Goal: Transaction & Acquisition: Obtain resource

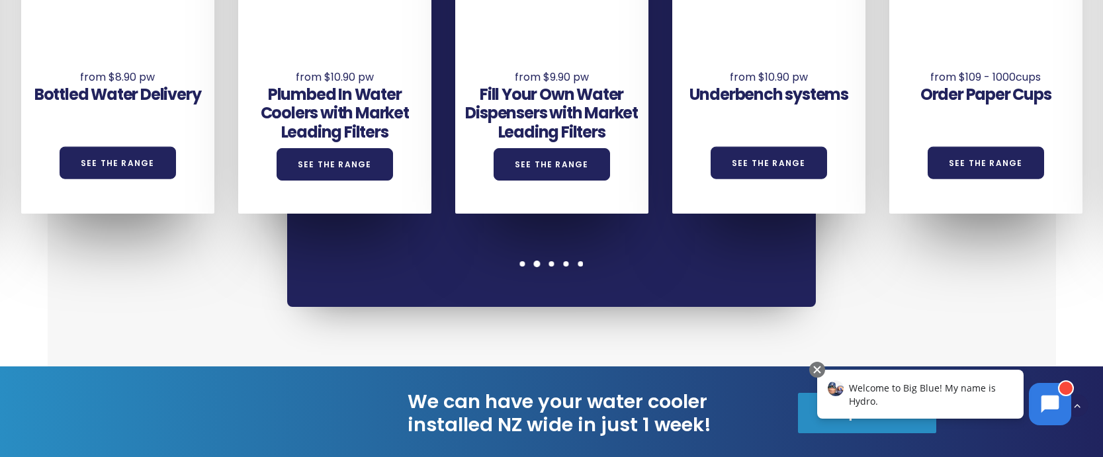
scroll to position [937, 0]
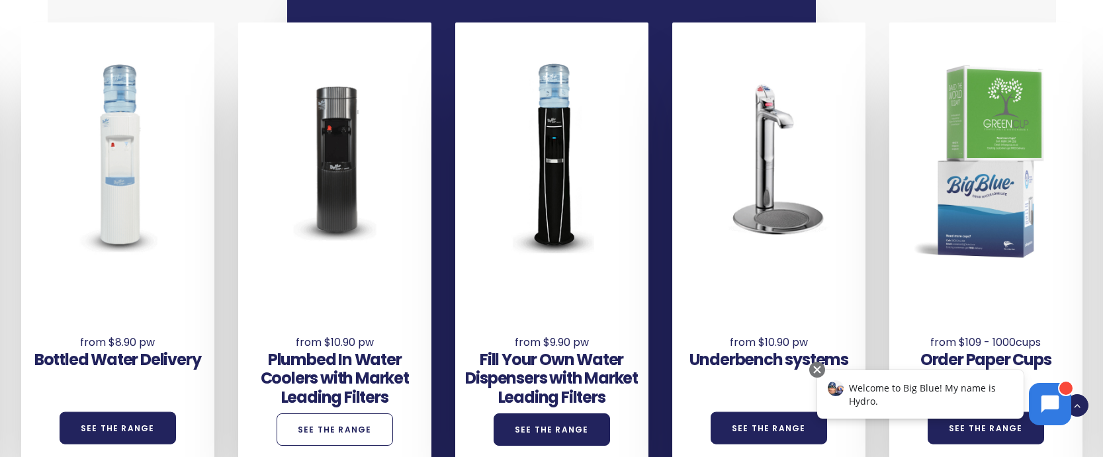
click at [344, 413] on link "See the Range" at bounding box center [335, 429] width 116 height 32
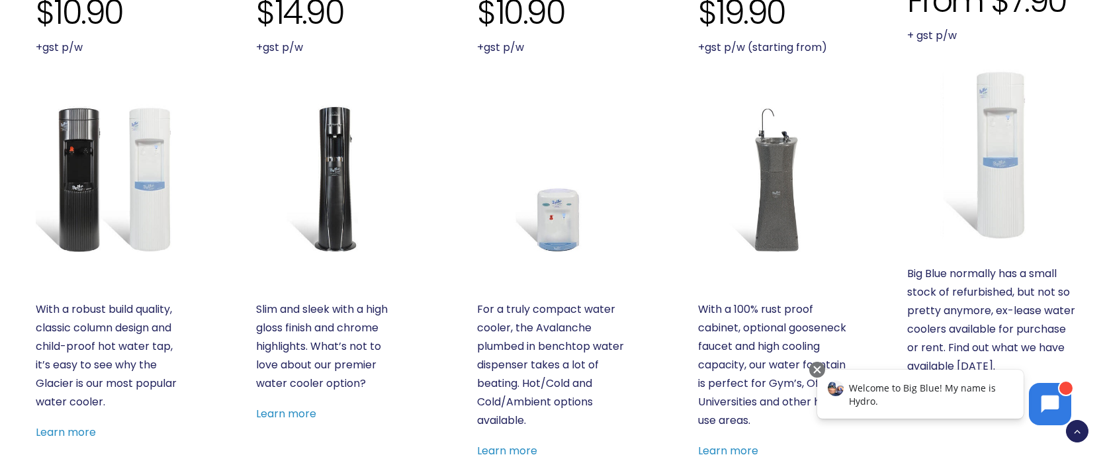
scroll to position [148, 0]
click at [64, 165] on img at bounding box center [110, 179] width 149 height 149
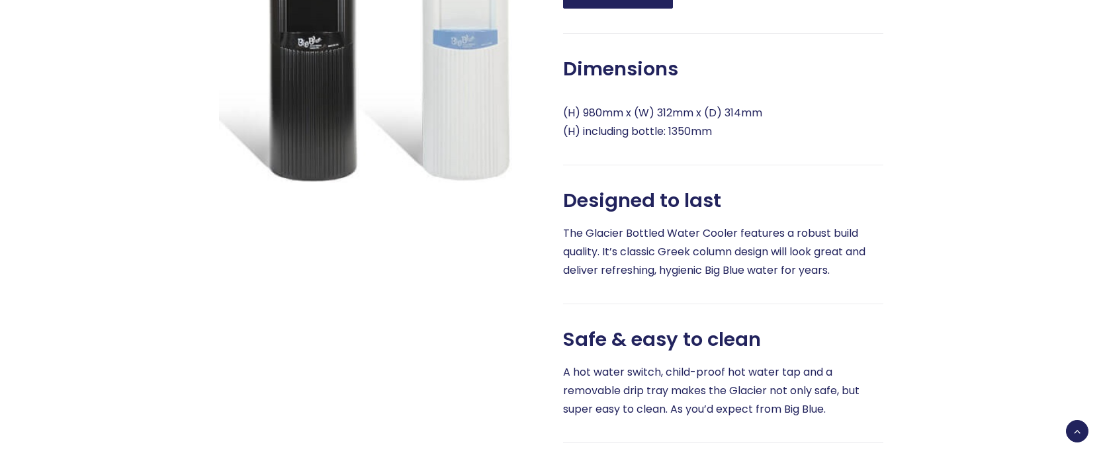
scroll to position [564, 0]
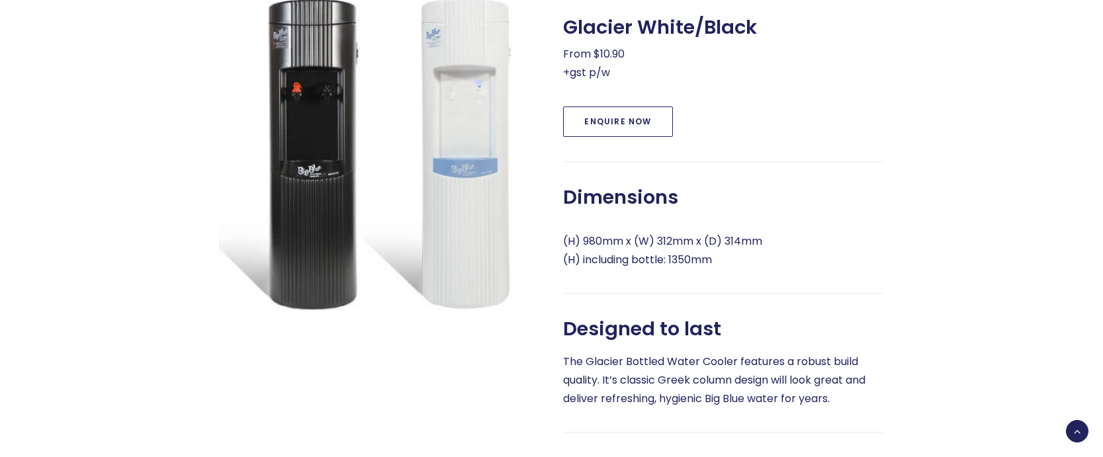
click at [590, 136] on link "Enquire Now" at bounding box center [617, 122] width 109 height 30
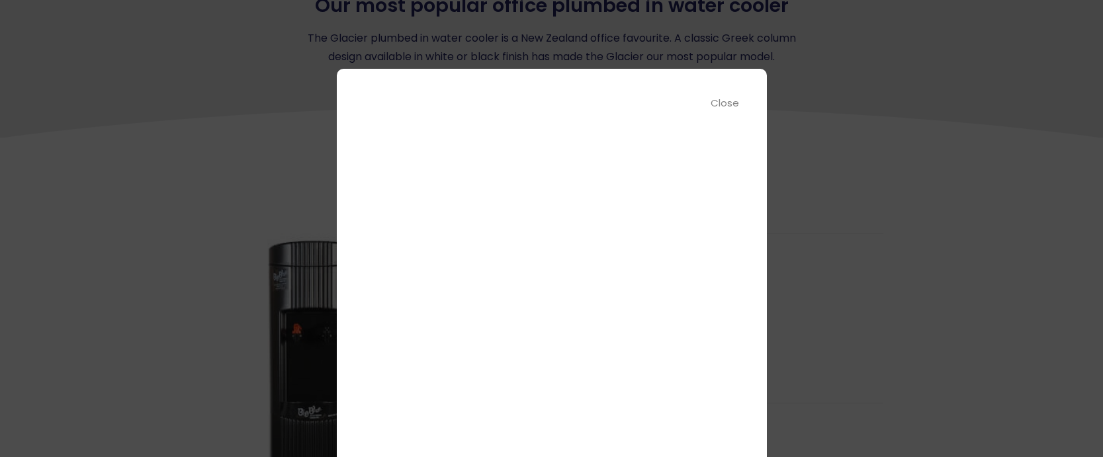
scroll to position [1004, 0]
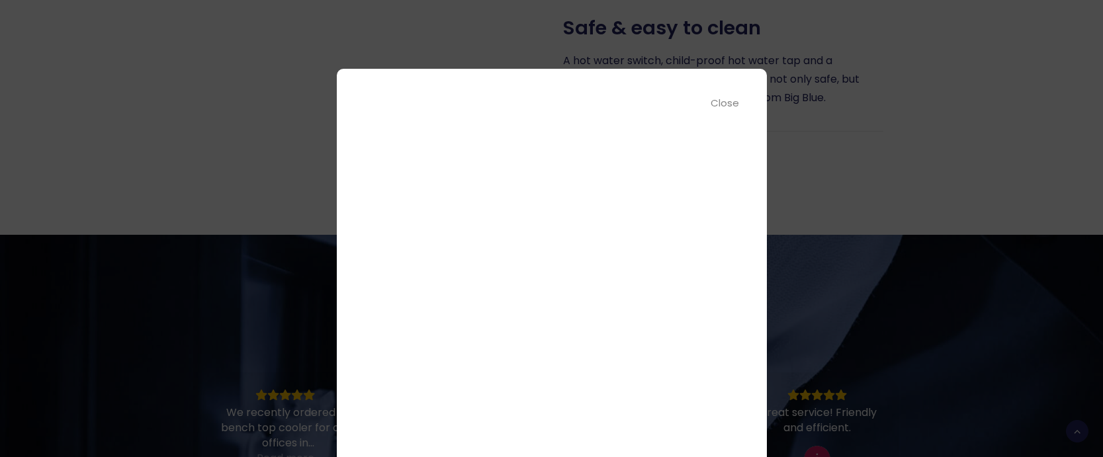
click at [720, 105] on div "Close" at bounding box center [725, 102] width 30 height 15
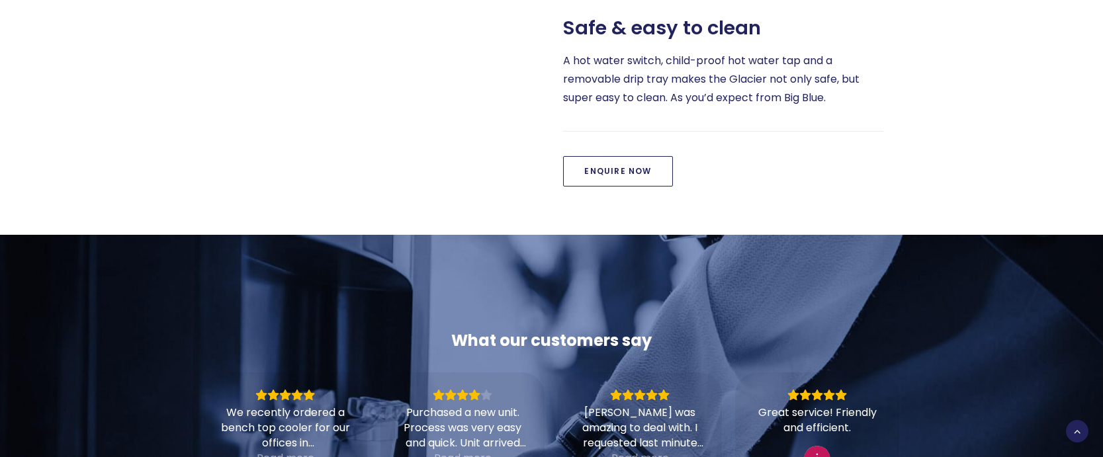
click at [644, 177] on link "Enquire Now" at bounding box center [617, 171] width 109 height 30
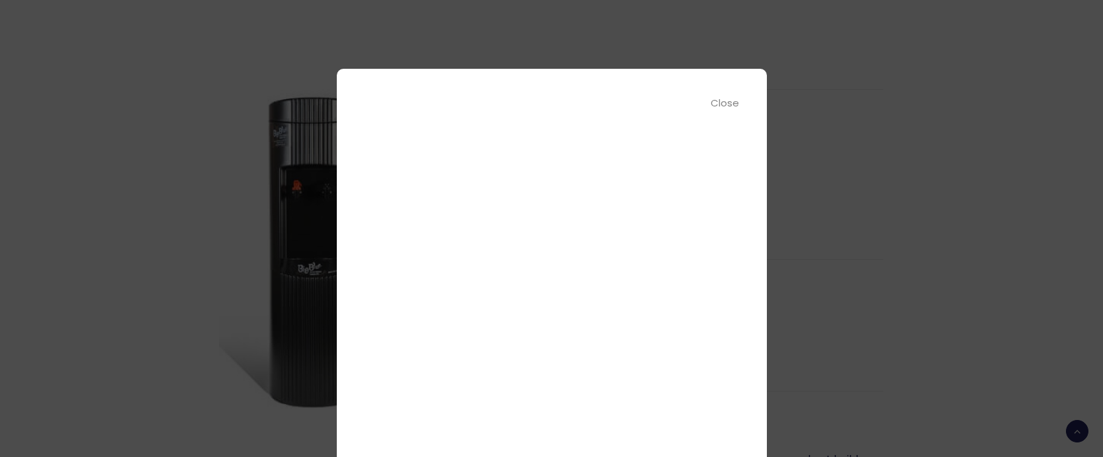
scroll to position [714, 0]
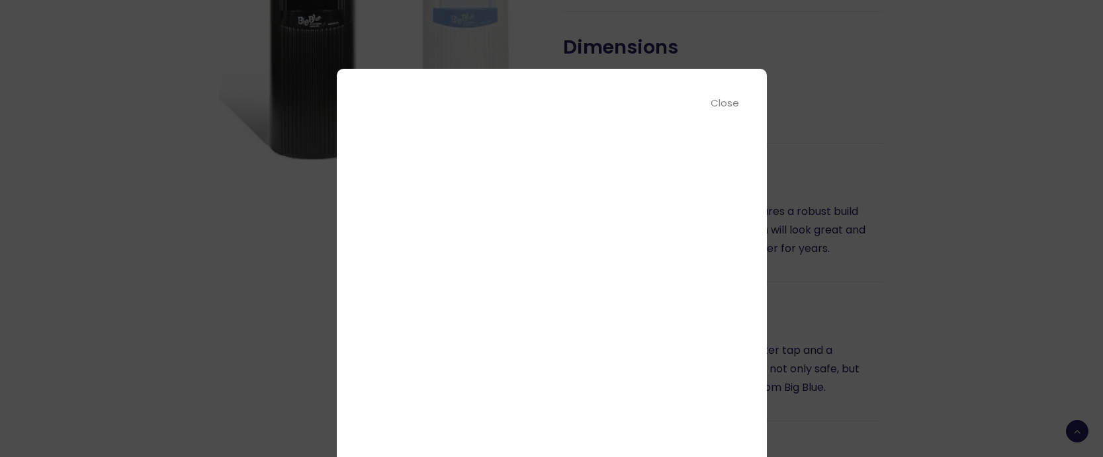
click at [723, 107] on div "Close" at bounding box center [725, 102] width 30 height 15
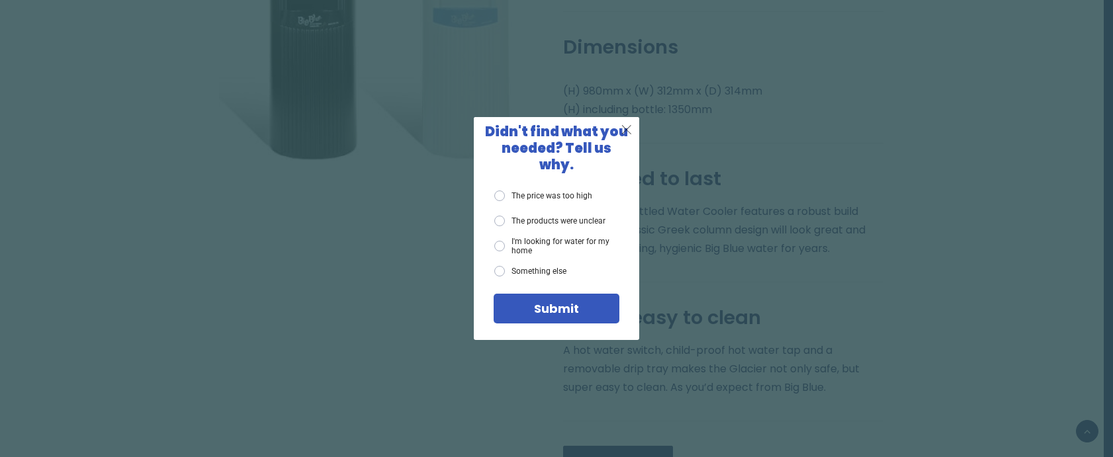
click at [636, 129] on div "X" at bounding box center [627, 129] width 25 height 25
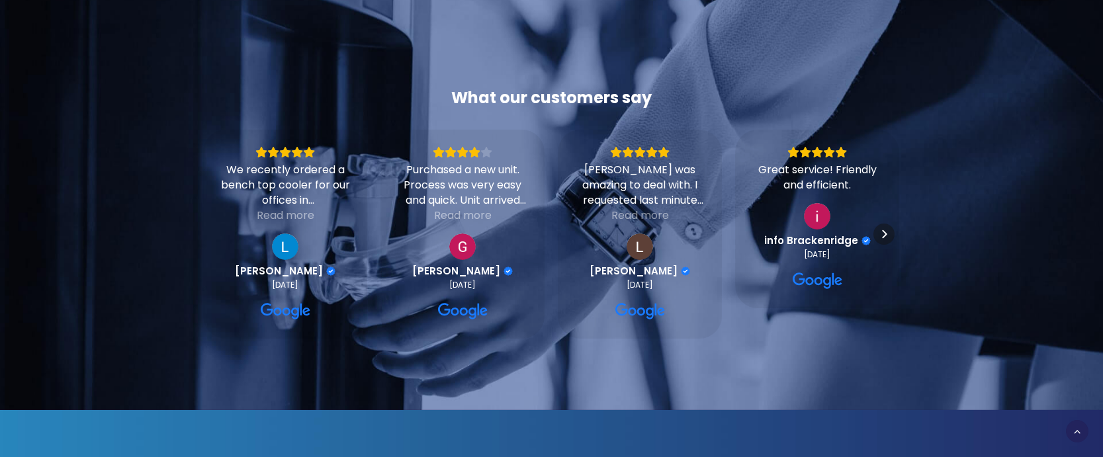
scroll to position [636, 0]
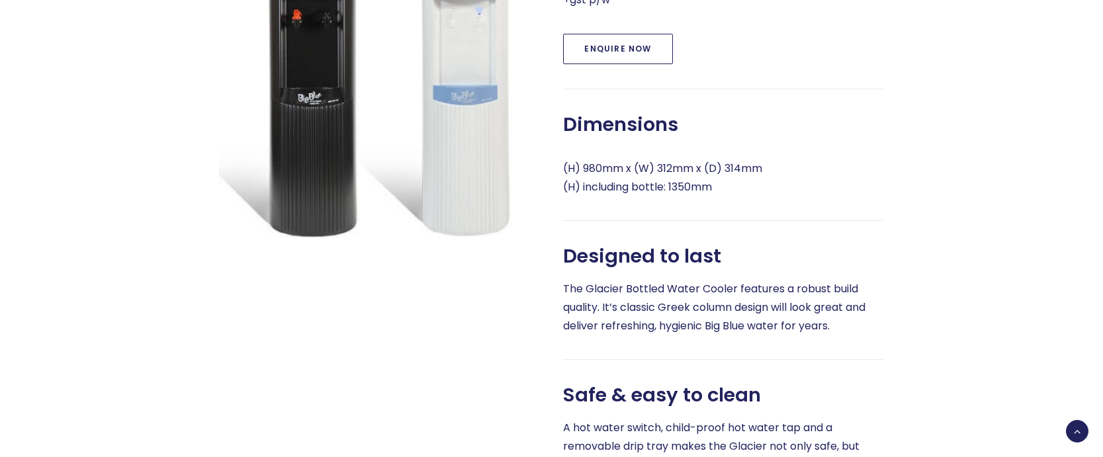
click at [645, 58] on link "Enquire Now" at bounding box center [617, 49] width 109 height 30
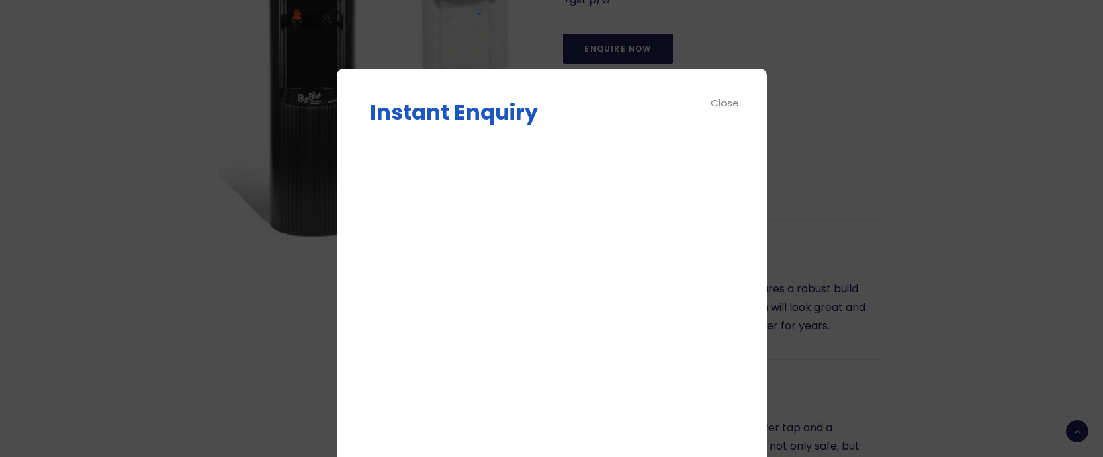
scroll to position [167, 0]
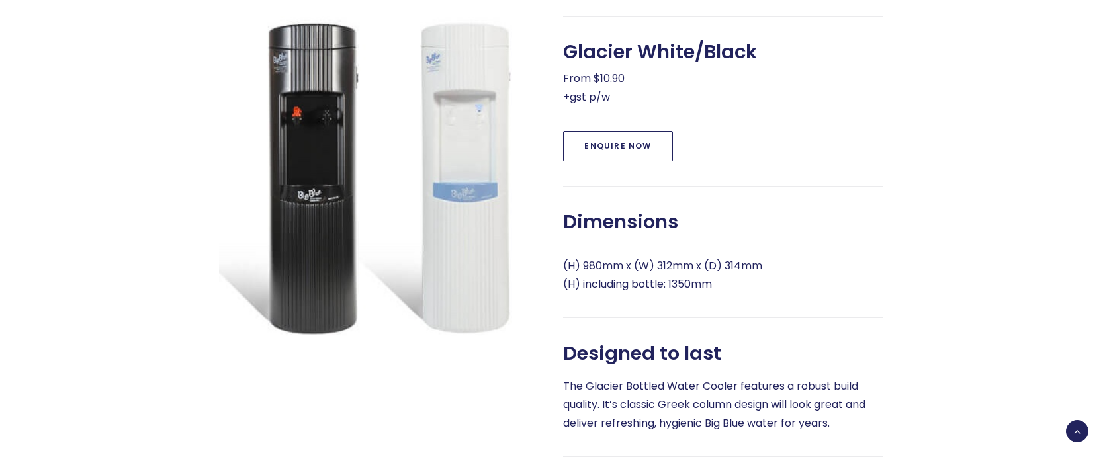
click at [644, 161] on link "Enquire Now" at bounding box center [617, 146] width 109 height 30
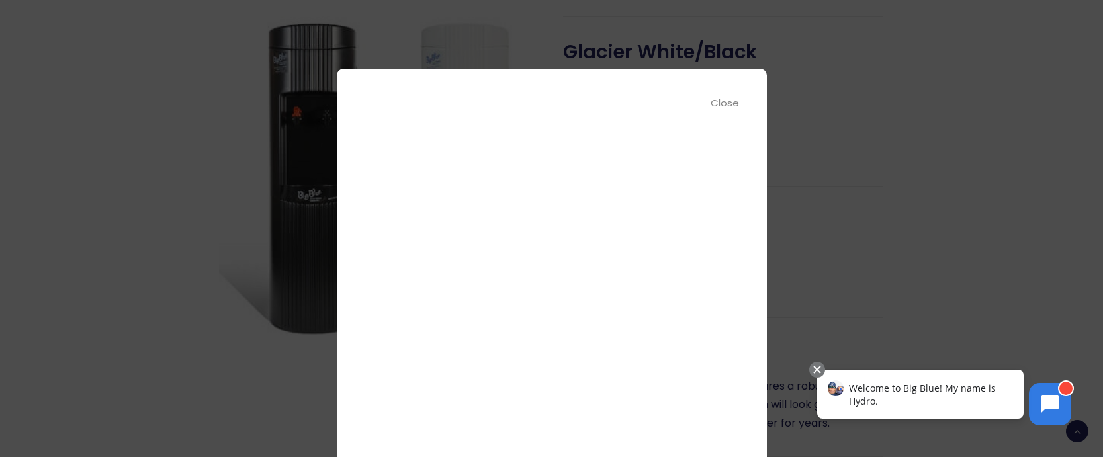
scroll to position [78, 0]
